Goal: Use online tool/utility: Utilize a website feature to perform a specific function

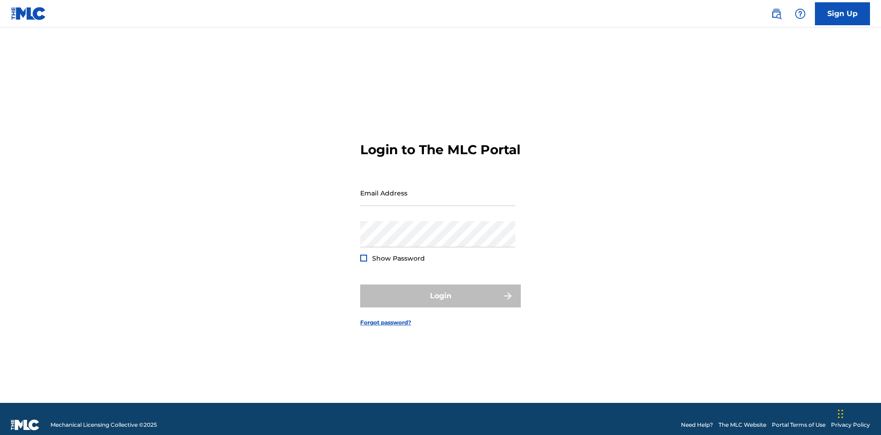
scroll to position [12, 0]
click at [438, 189] on input "Email Address" at bounding box center [437, 193] width 155 height 26
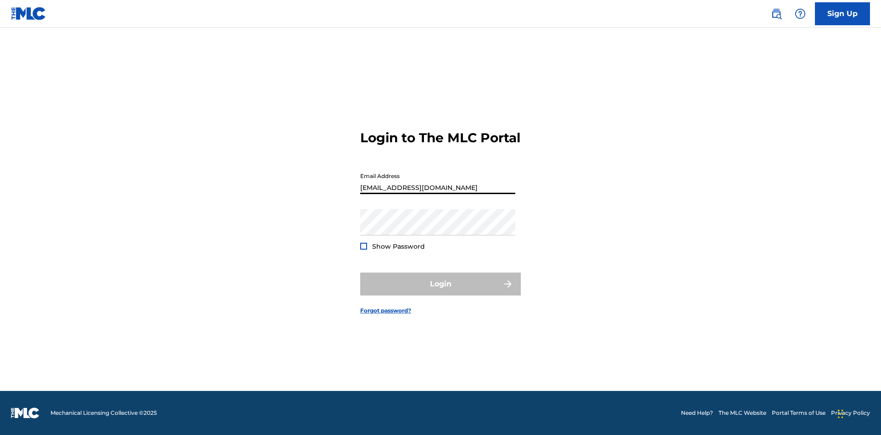
type input "Duke.McTesterson@gmail.com"
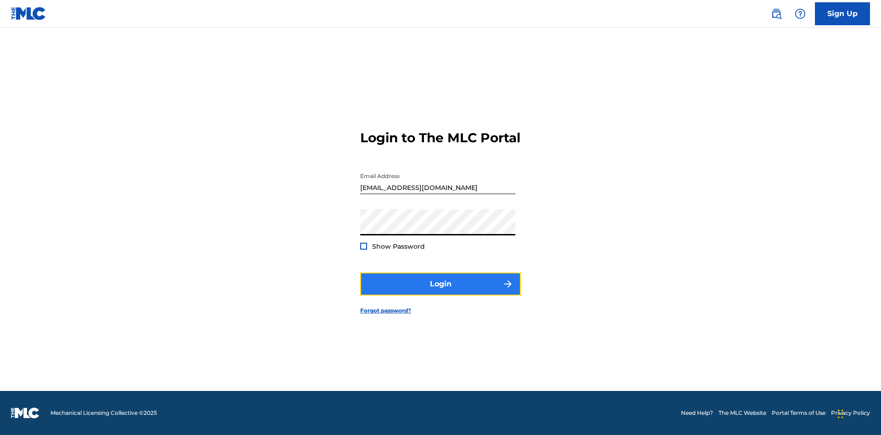
click at [441, 292] on button "Login" at bounding box center [440, 284] width 161 height 23
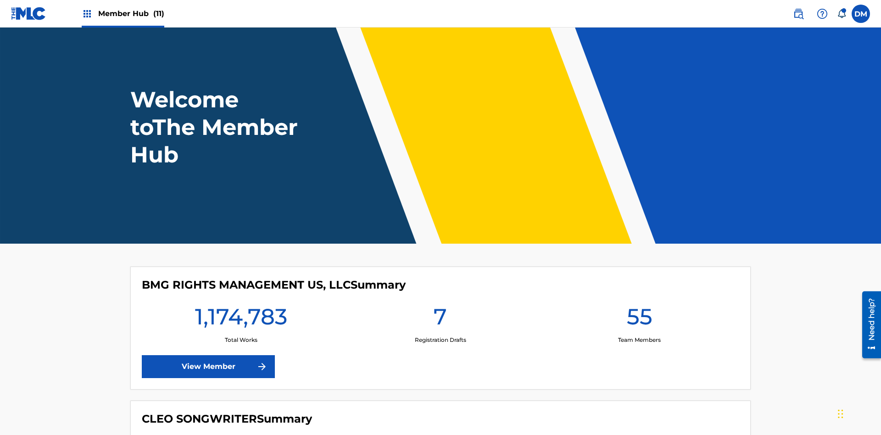
click at [131, 13] on span "Member Hub (11)" at bounding box center [131, 13] width 66 height 11
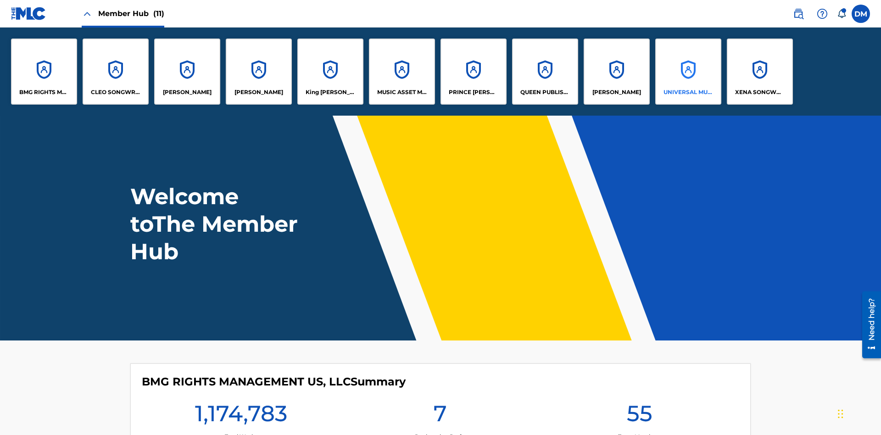
click at [688, 92] on p "UNIVERSAL MUSIC PUB GROUP" at bounding box center [689, 92] width 50 height 8
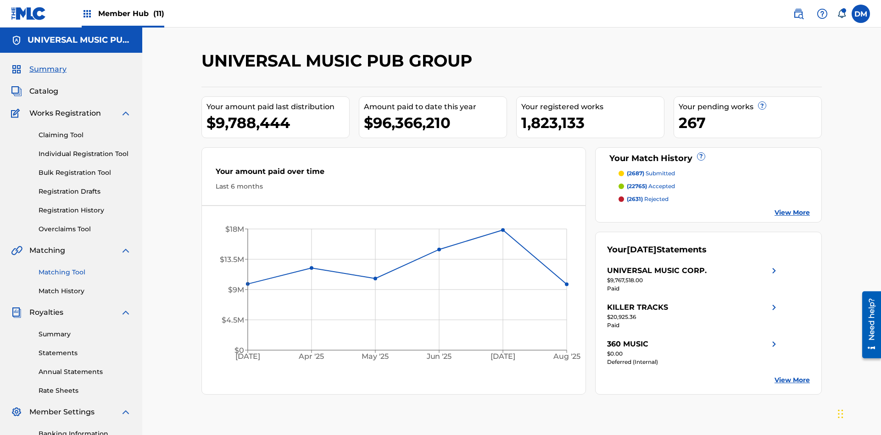
click at [85, 268] on link "Matching Tool" at bounding box center [85, 273] width 93 height 10
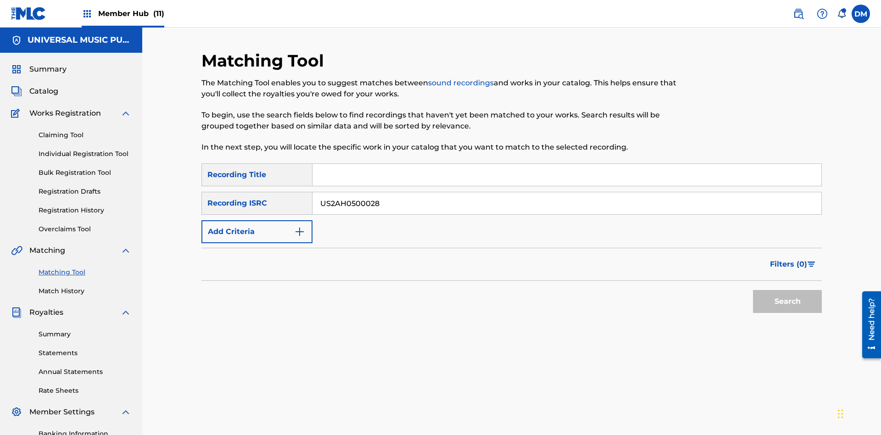
type input "US2AH0500028"
click at [787, 290] on button "Search" at bounding box center [787, 301] width 69 height 23
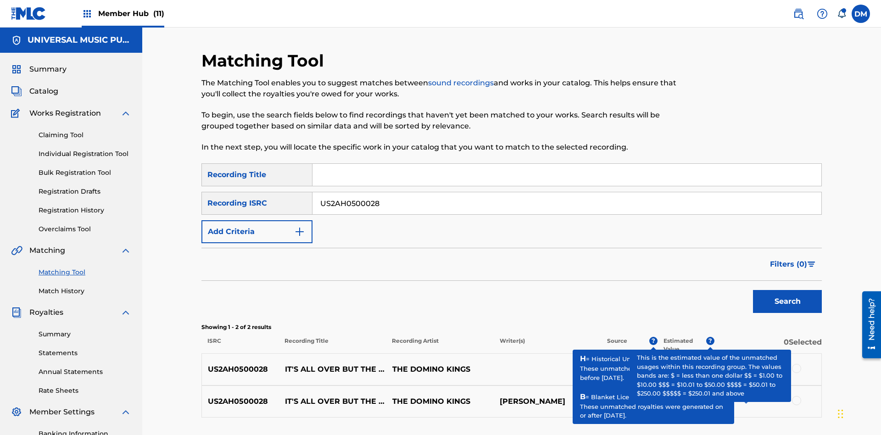
click at [567, 192] on input "US2AH0500028" at bounding box center [567, 203] width 509 height 22
type input "QZMEN2187405"
click at [787, 290] on button "Search" at bounding box center [787, 301] width 69 height 23
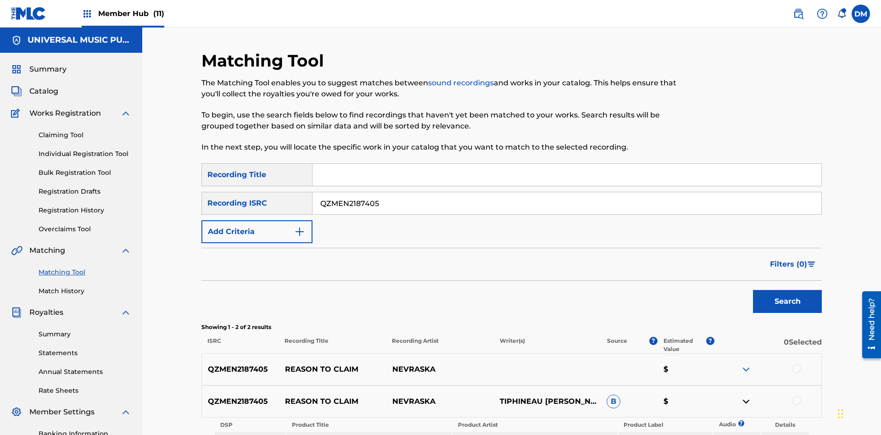
click at [785, 435] on link "View" at bounding box center [785, 438] width 14 height 7
